Goal: Task Accomplishment & Management: Use online tool/utility

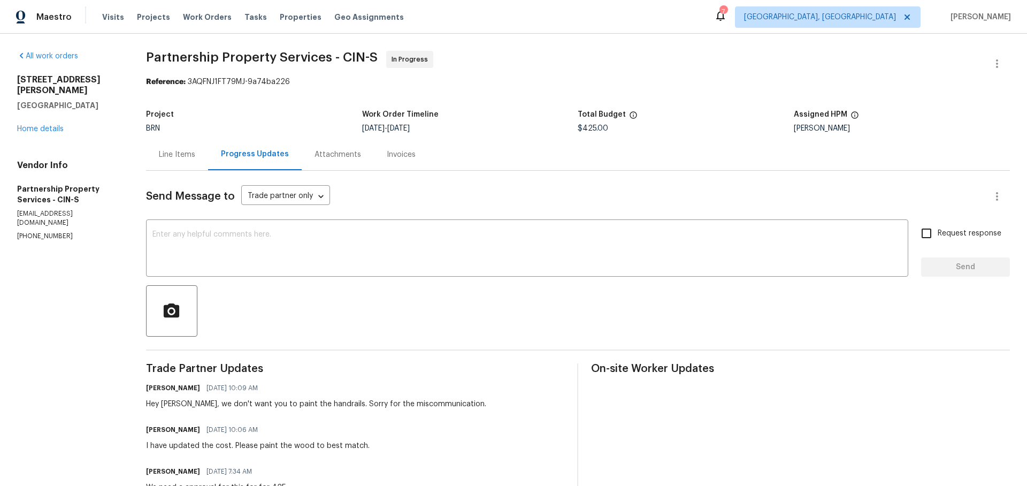
click at [195, 156] on div "Line Items" at bounding box center [177, 154] width 36 height 11
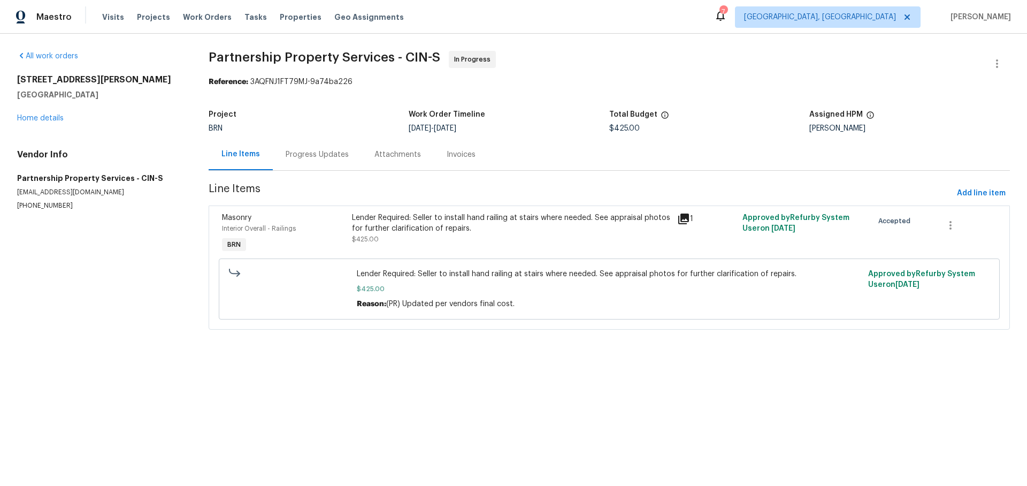
click at [684, 220] on icon at bounding box center [683, 218] width 11 height 11
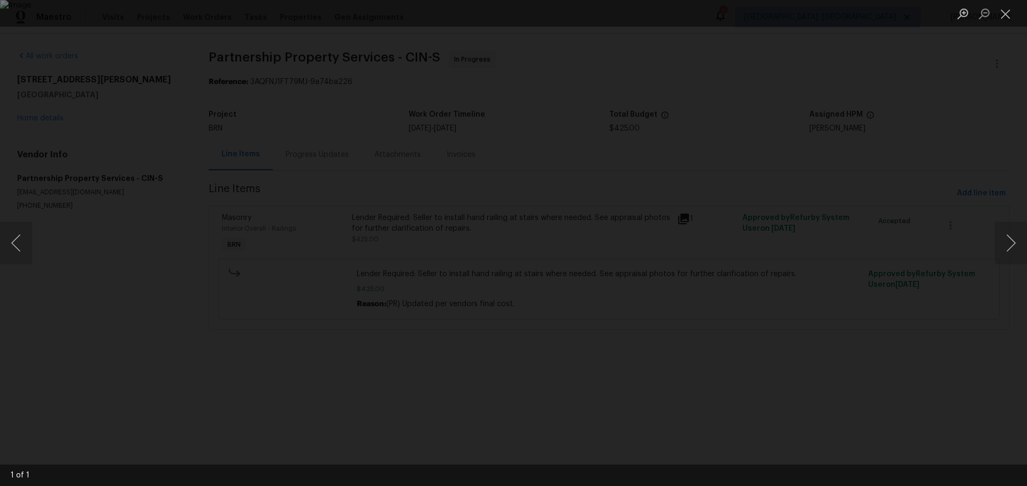
click at [845, 250] on div "Lightbox" at bounding box center [513, 243] width 1027 height 486
